Goal: Entertainment & Leisure: Consume media (video, audio)

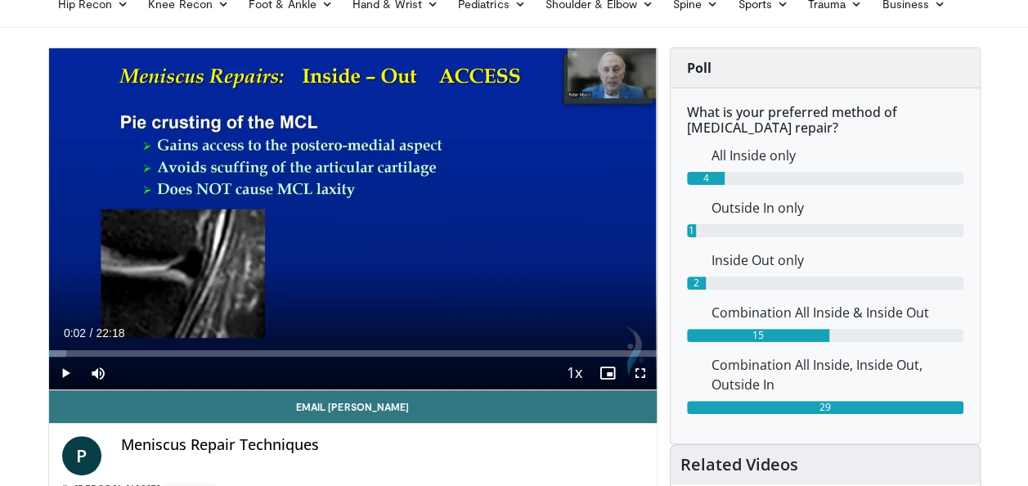
scroll to position [117, 0]
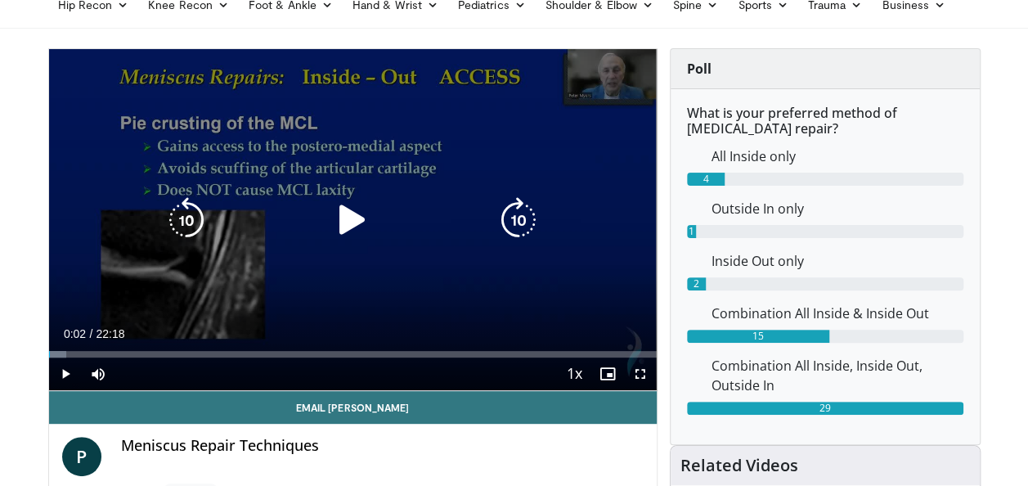
click at [350, 226] on icon "Video Player" at bounding box center [352, 220] width 46 height 46
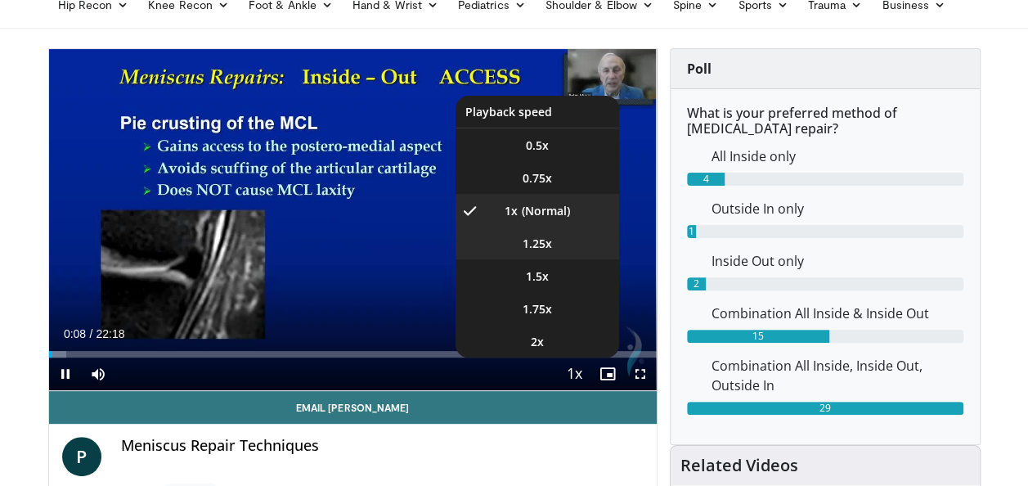
click at [551, 250] on li "1.25x" at bounding box center [536, 242] width 163 height 33
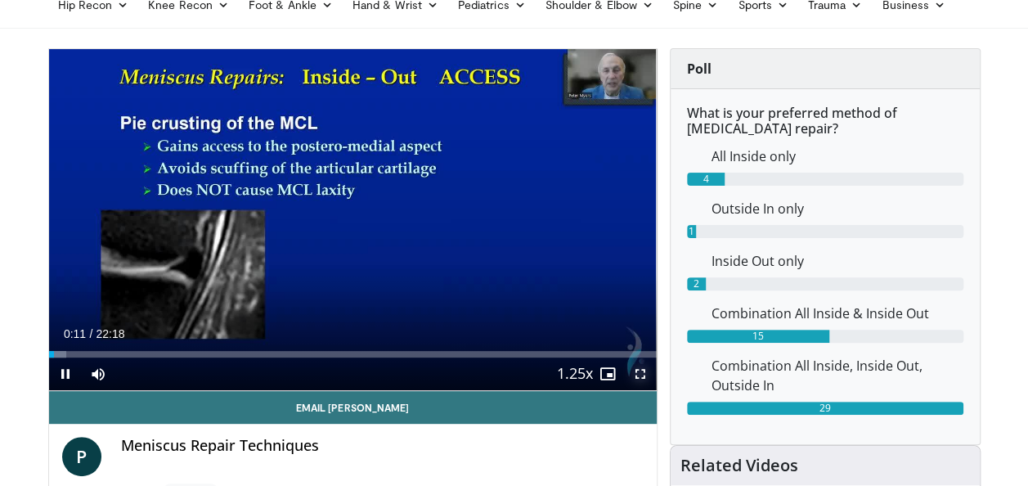
click at [639, 381] on span "Video Player" at bounding box center [640, 373] width 33 height 33
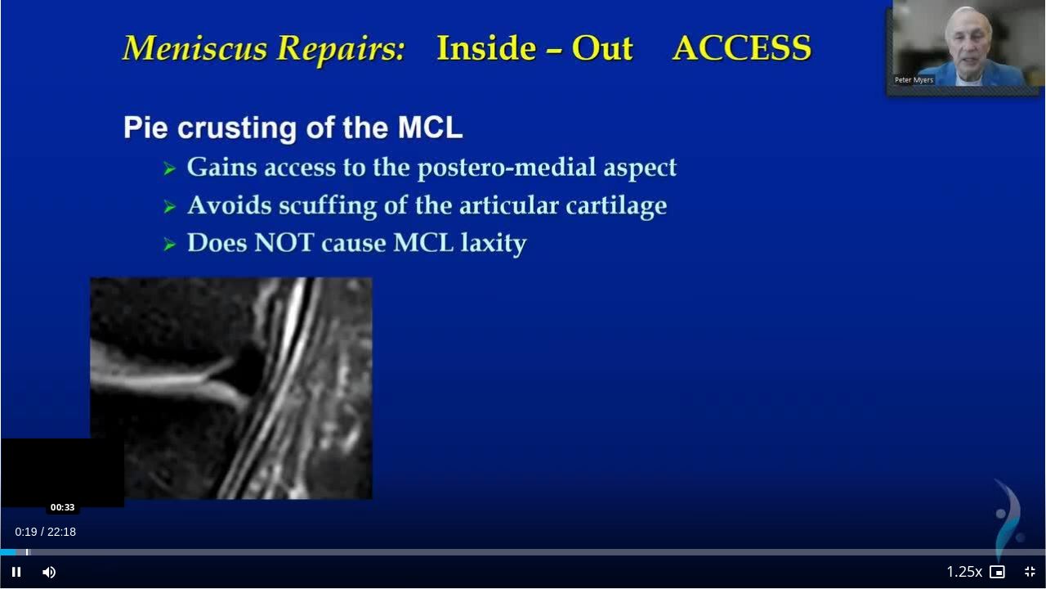
click at [26, 485] on div "Progress Bar" at bounding box center [27, 551] width 2 height 7
click at [49, 485] on div "Progress Bar" at bounding box center [50, 551] width 2 height 7
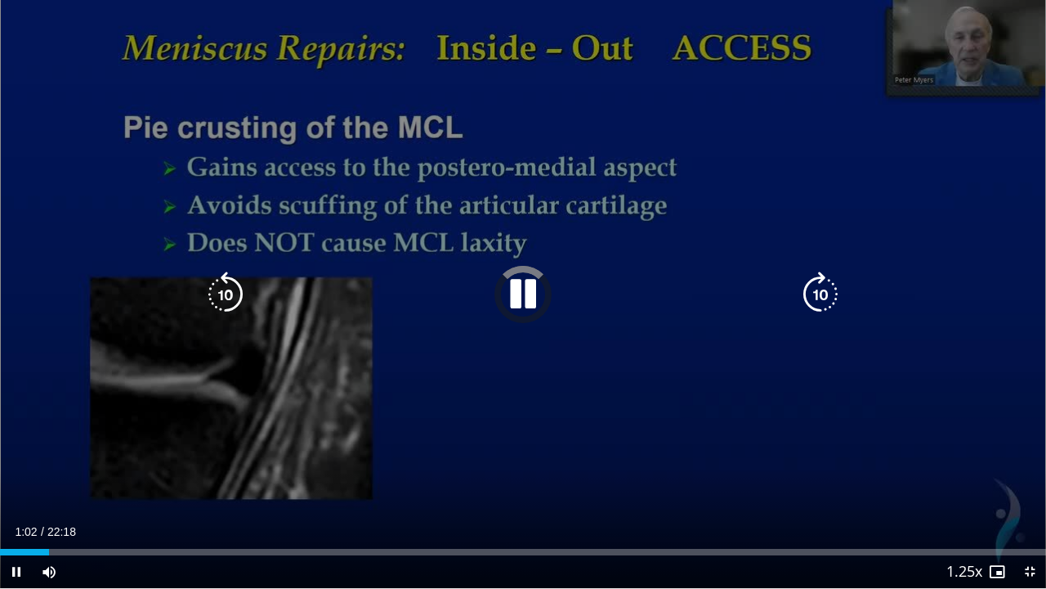
click at [522, 286] on icon "Video Player" at bounding box center [523, 294] width 46 height 46
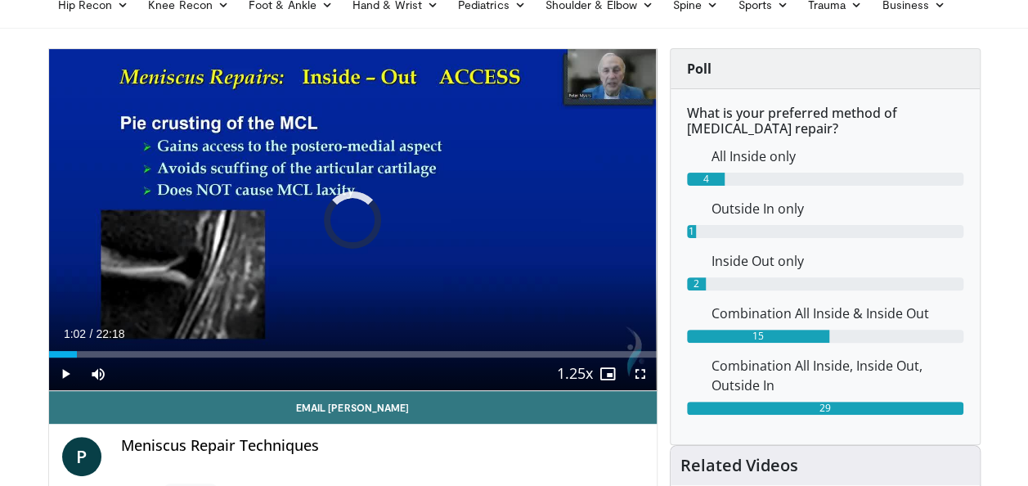
click at [515, 222] on div "10 seconds Tap to unmute" at bounding box center [352, 219] width 607 height 341
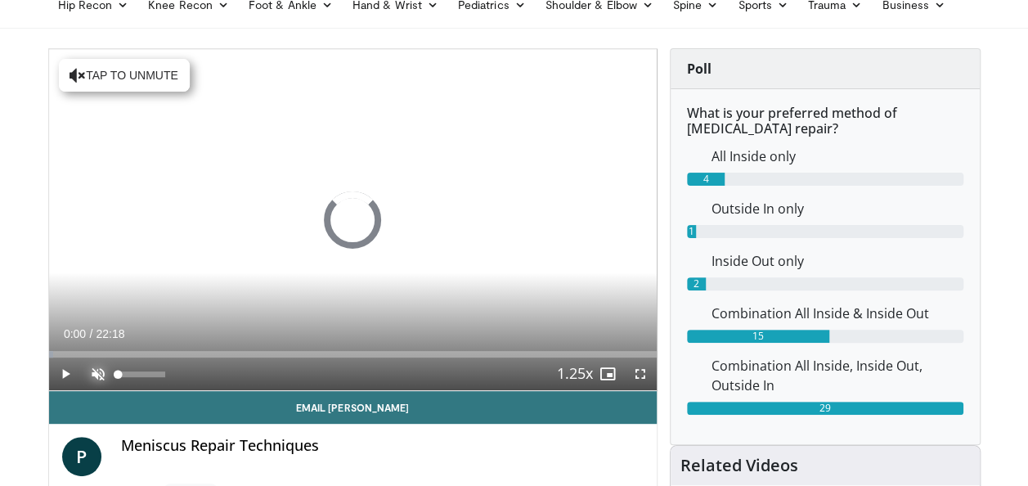
click at [96, 372] on span "Video Player" at bounding box center [98, 373] width 33 height 33
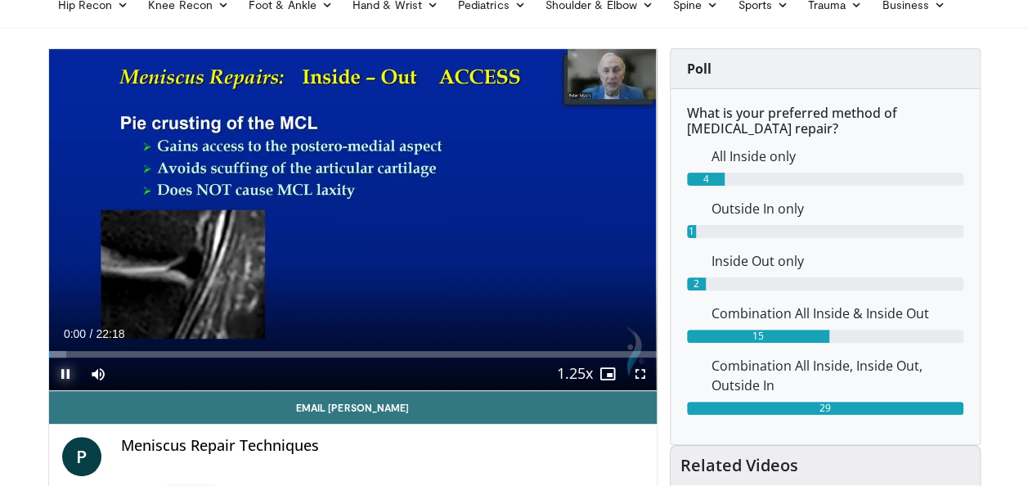
click at [69, 376] on span "Video Player" at bounding box center [65, 373] width 33 height 33
